Goal: Task Accomplishment & Management: Use online tool/utility

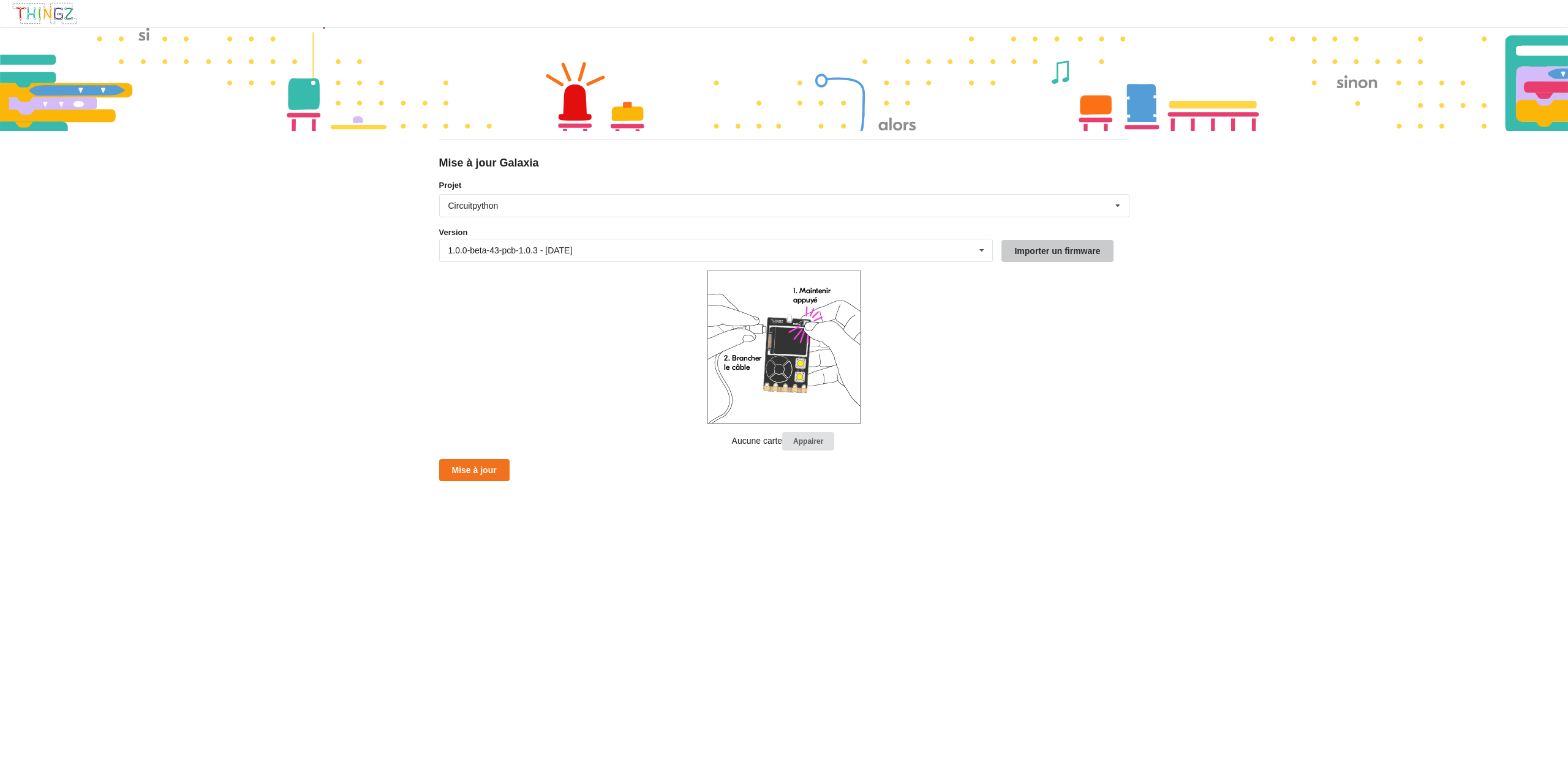
click at [1039, 253] on button "Importer un firmware" at bounding box center [1057, 251] width 112 height 22
click at [464, 249] on div "1.0.0-beta-43-pcb-1.0.3 - [DATE]" at bounding box center [510, 250] width 124 height 9
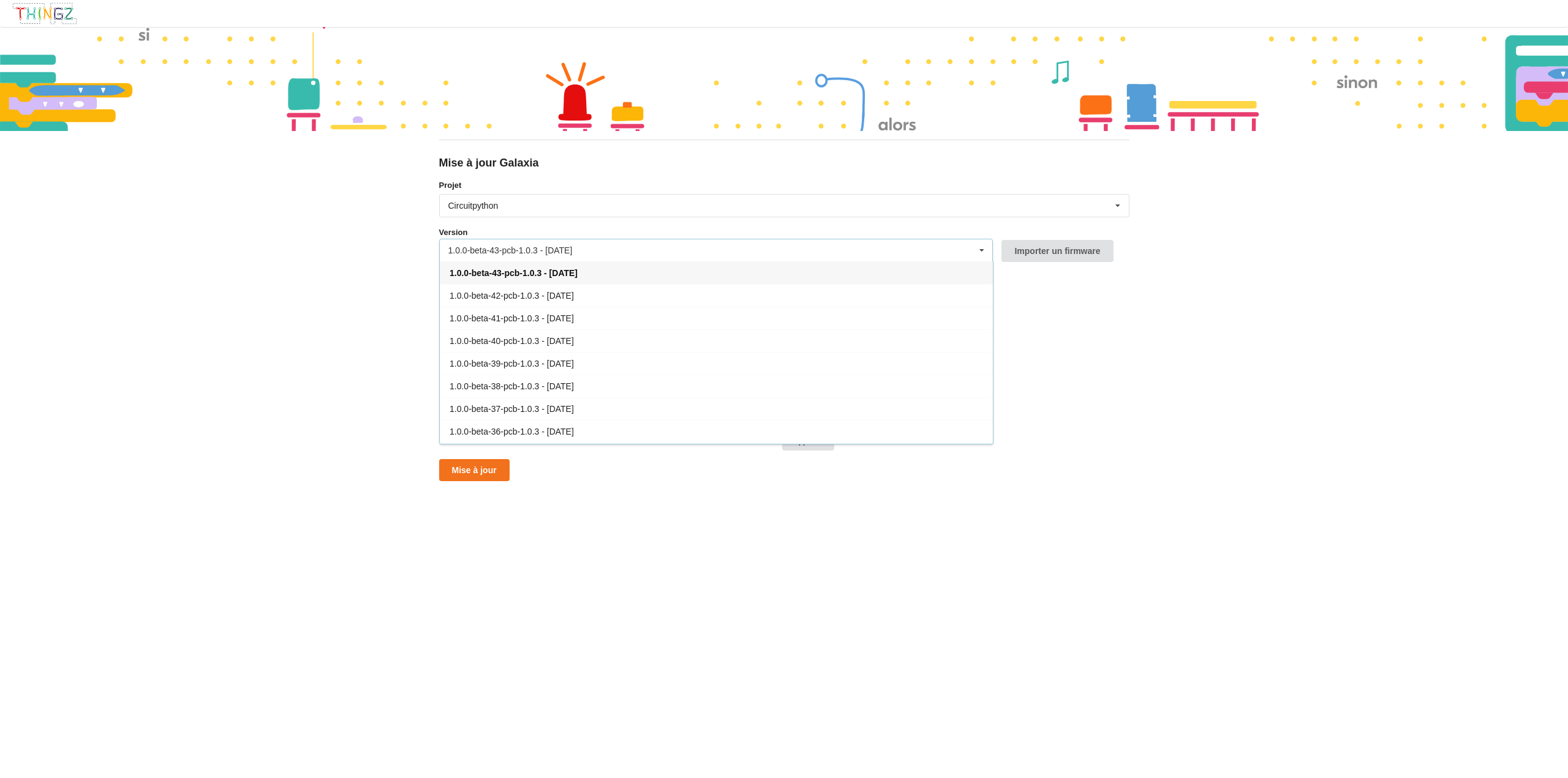
click at [475, 272] on span "1.0.0-beta-43-pcb-1.0.3 - [DATE]" at bounding box center [513, 273] width 128 height 10
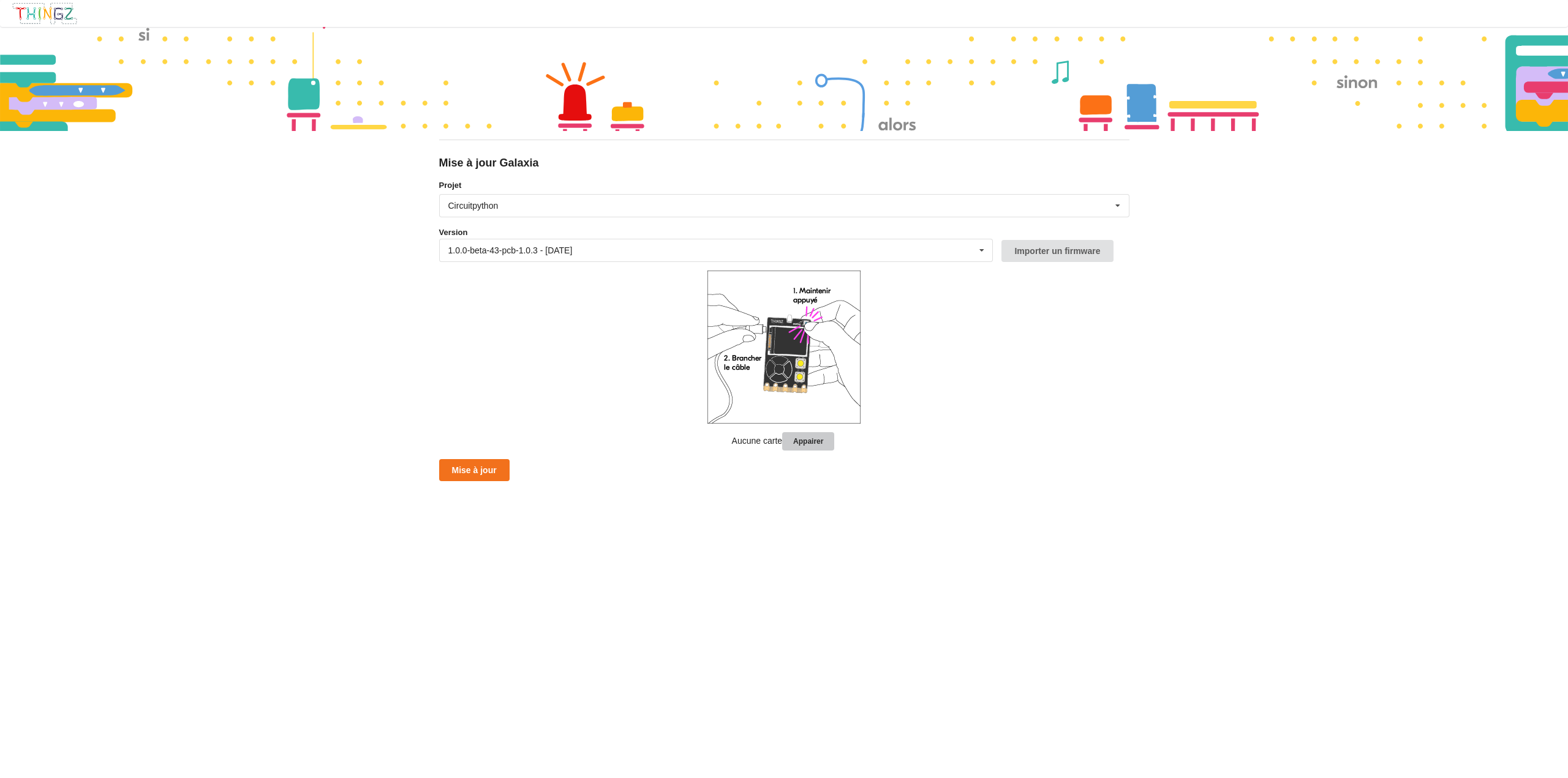
click at [804, 439] on button "Appairer" at bounding box center [808, 441] width 52 height 19
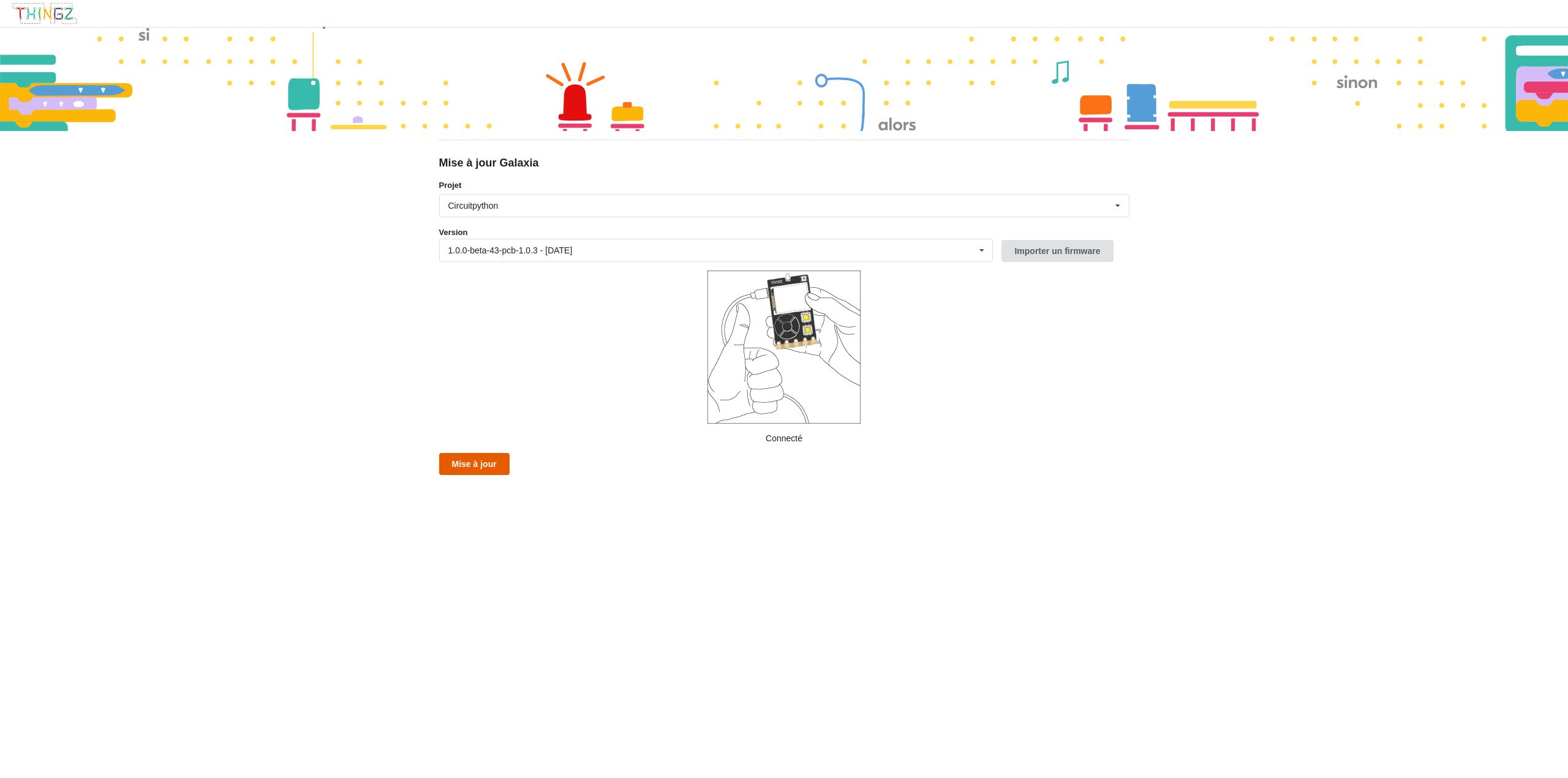
click at [469, 463] on button "Mise à jour" at bounding box center [474, 464] width 70 height 22
click at [515, 205] on div "Circuitpython Micropython Circuitpython" at bounding box center [784, 205] width 691 height 23
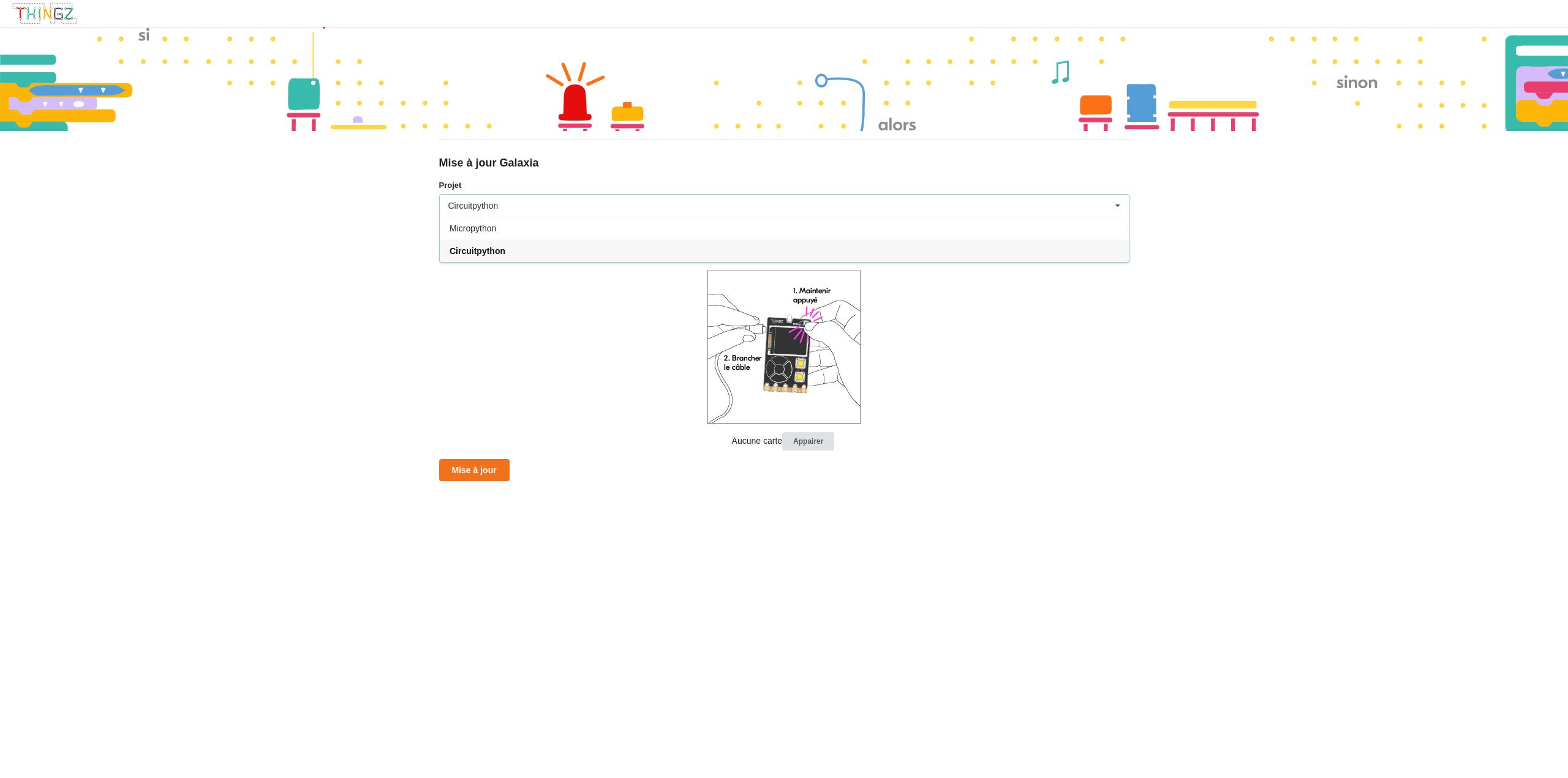
click at [515, 205] on div "Circuitpython Micropython Circuitpython" at bounding box center [784, 205] width 691 height 23
click at [469, 202] on div "Circuitpython" at bounding box center [474, 205] width 50 height 9
click at [501, 231] on div "Micropython" at bounding box center [784, 228] width 689 height 23
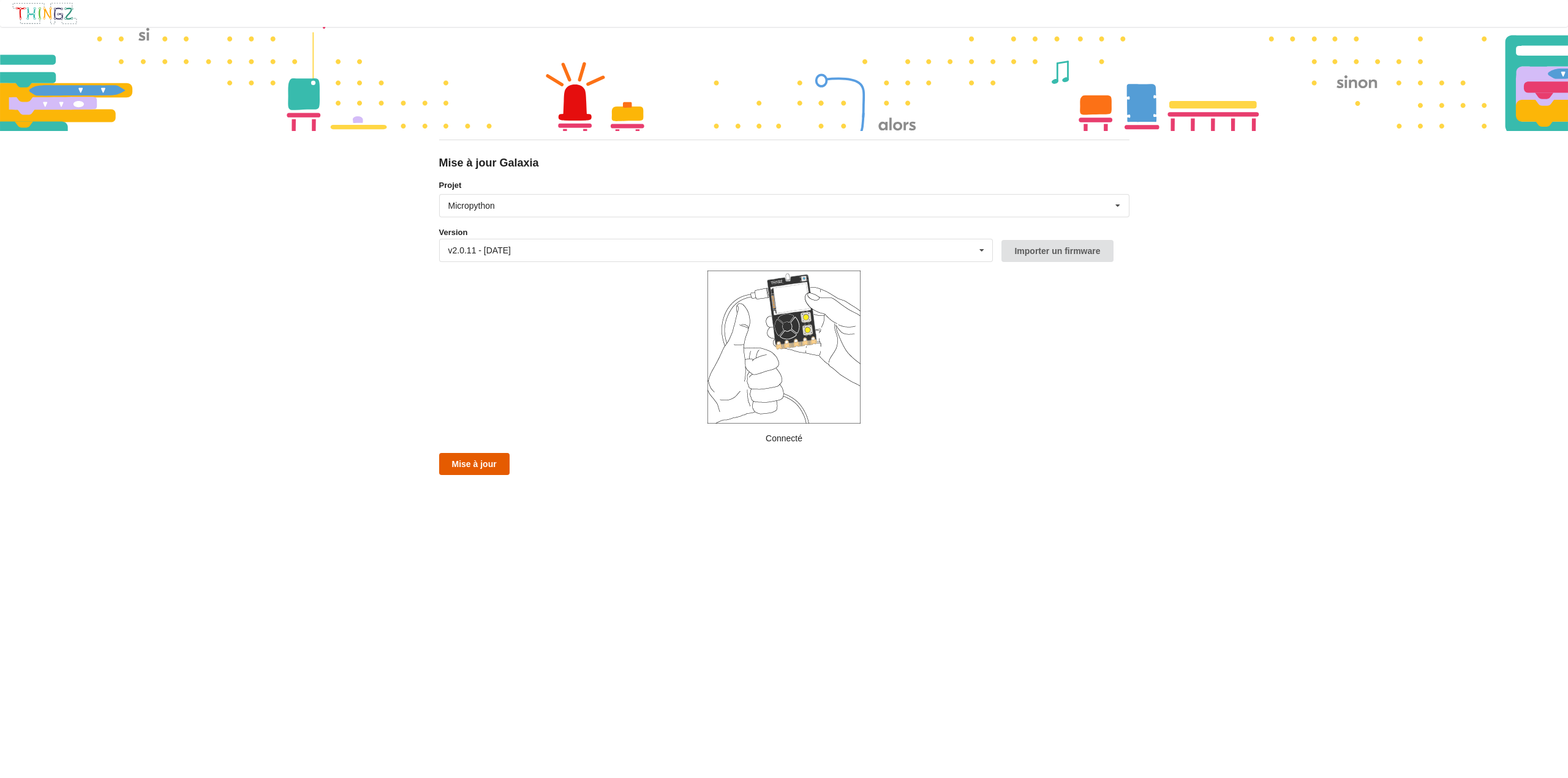
click at [462, 468] on button "Mise à jour" at bounding box center [474, 464] width 70 height 22
